Goal: Task Accomplishment & Management: Manage account settings

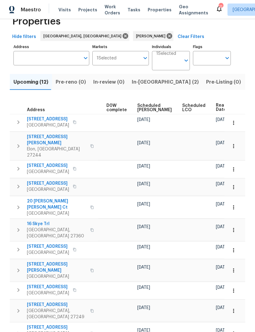
scroll to position [0, 161]
click at [216, 103] on span "Ready Date" at bounding box center [222, 107] width 13 height 9
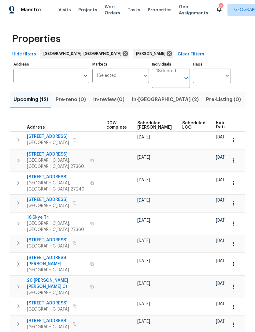
scroll to position [0, 161]
click at [216, 125] on span "Ready Date" at bounding box center [222, 125] width 13 height 9
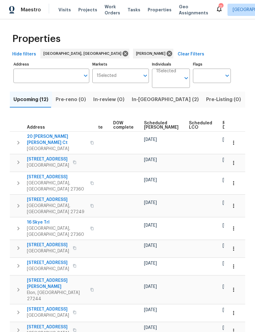
scroll to position [0, 154]
click at [223, 129] on span "Ready Date" at bounding box center [229, 125] width 13 height 9
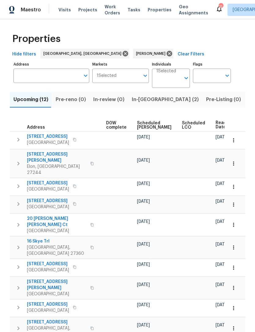
scroll to position [0, 161]
click at [236, 264] on icon "button" at bounding box center [234, 267] width 6 height 6
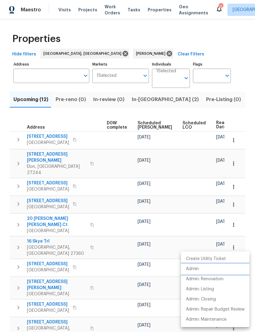
click at [199, 267] on p "Admin" at bounding box center [192, 269] width 13 height 6
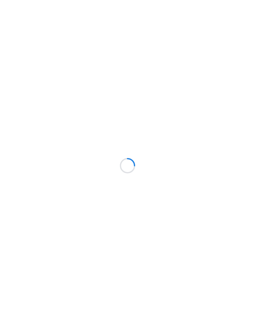
scroll to position [0, 0]
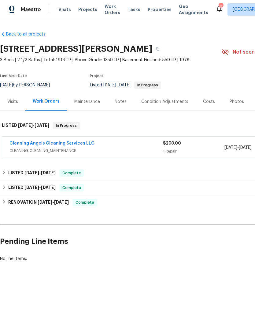
click at [30, 13] on div "Maestro" at bounding box center [20, 10] width 41 height 12
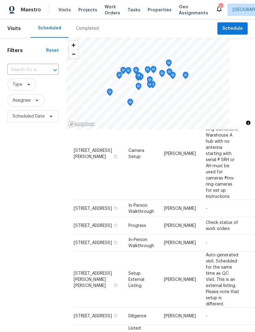
scroll to position [46, 0]
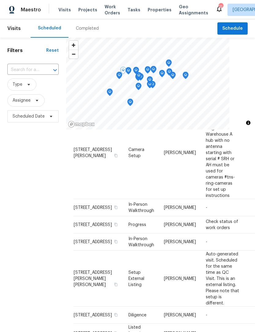
click at [0, 0] on icon at bounding box center [0, 0] width 0 height 0
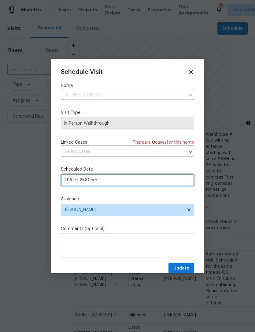
click at [126, 180] on input "08/11/2025 2:00 pm" at bounding box center [127, 180] width 133 height 12
select select "pm"
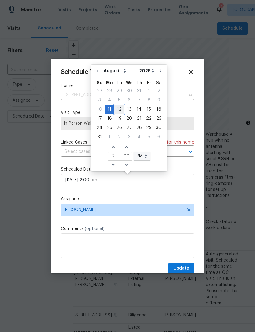
click at [119, 108] on div "12" at bounding box center [119, 109] width 10 height 9
type input "08/12/2025 2:00 pm"
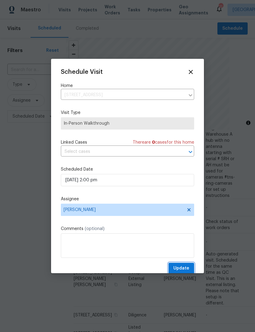
click at [186, 269] on span "Update" at bounding box center [181, 268] width 16 height 8
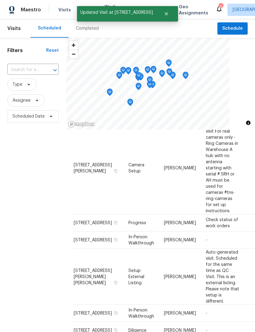
scroll to position [31, 0]
